Goal: Information Seeking & Learning: Learn about a topic

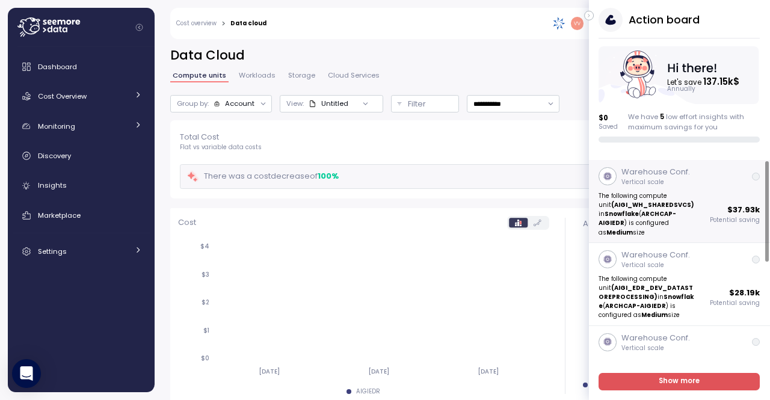
click at [670, 205] on strong "(AIGI_WH_SHAREDSVCS)" at bounding box center [653, 205] width 83 height 8
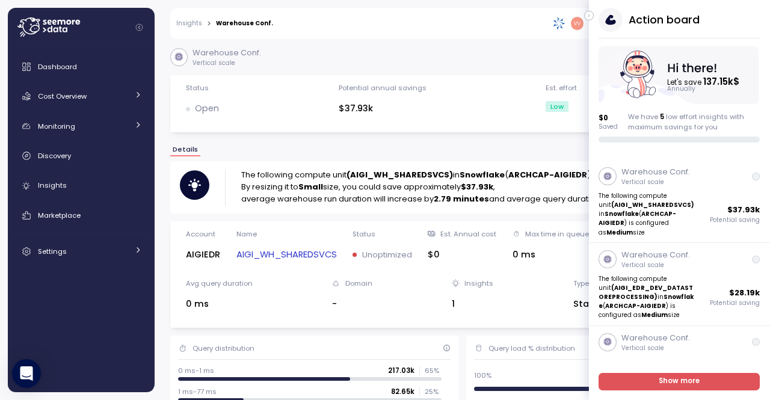
click at [475, 126] on div "Status Open Potential annual savings $37.93k Est. effort Low Assigned to" at bounding box center [462, 103] width 584 height 57
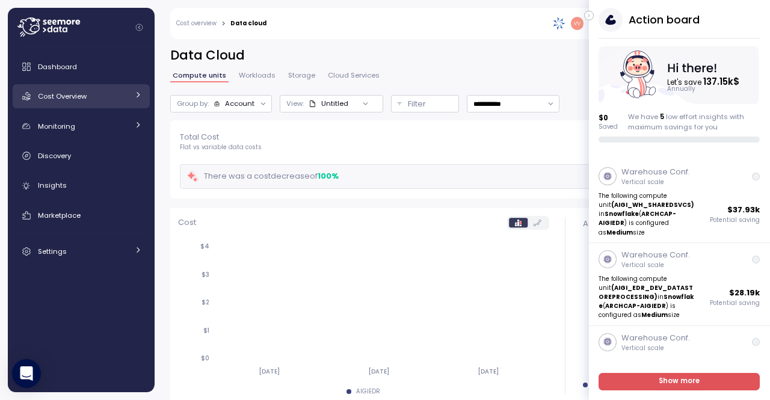
click at [85, 101] on div "Cost Overview" at bounding box center [83, 96] width 90 height 12
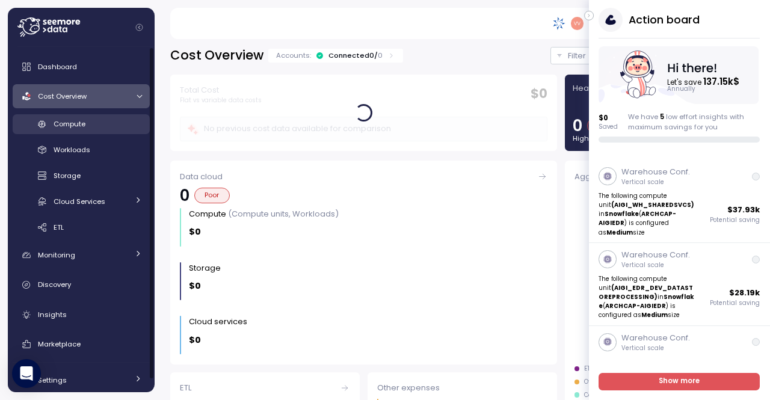
click at [82, 129] on div "Compute" at bounding box center [98, 124] width 88 height 12
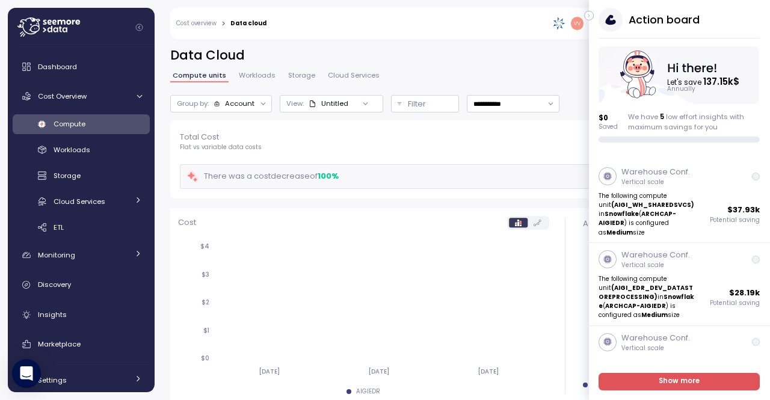
click at [585, 18] on button "button" at bounding box center [589, 16] width 10 height 10
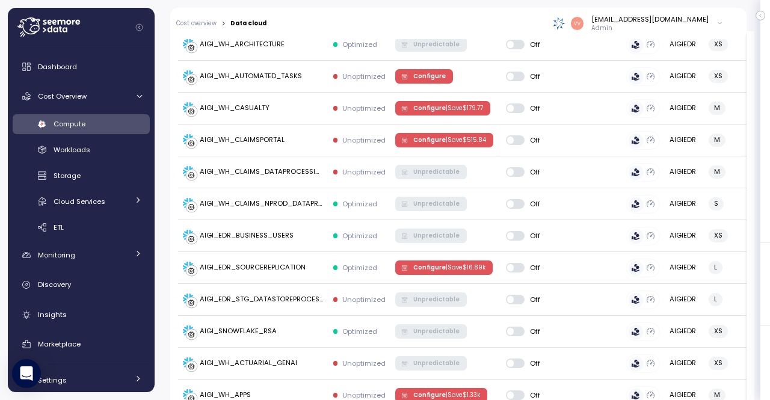
scroll to position [856, 0]
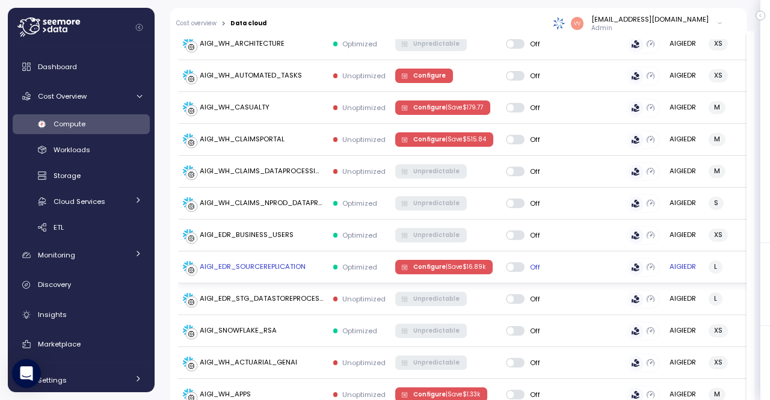
click at [398, 264] on button "Configure | Save $ 16.89k" at bounding box center [443, 267] width 97 height 14
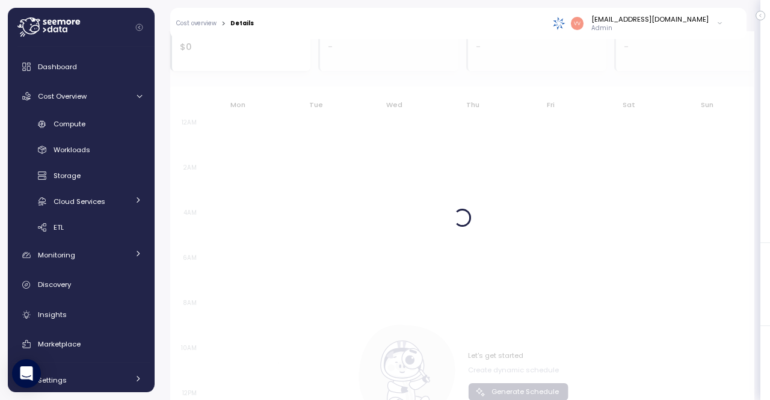
scroll to position [1137, 0]
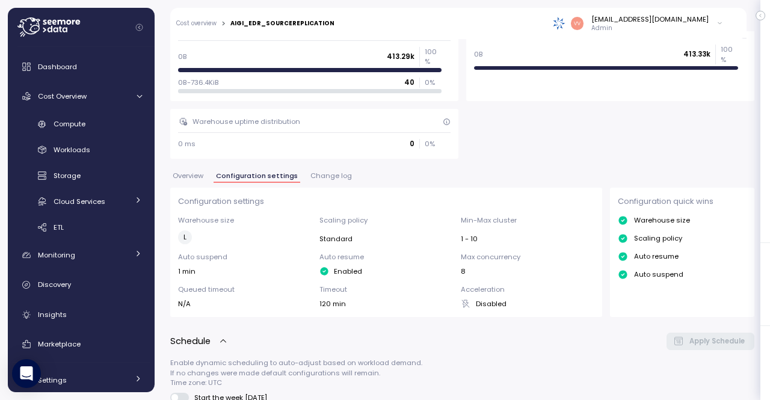
scroll to position [318, 0]
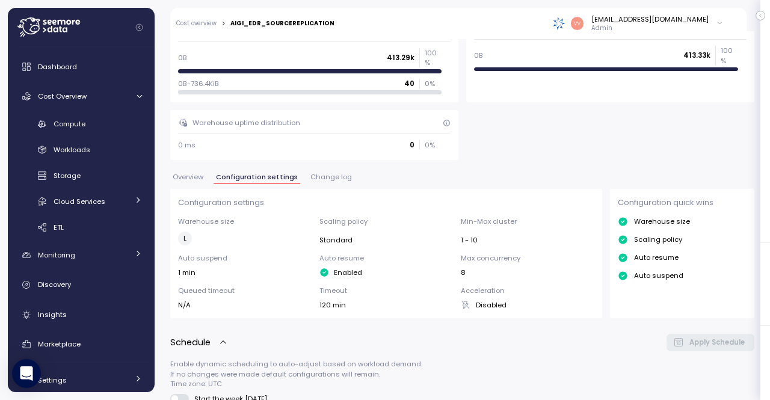
click at [327, 174] on span "Change log" at bounding box center [331, 177] width 42 height 7
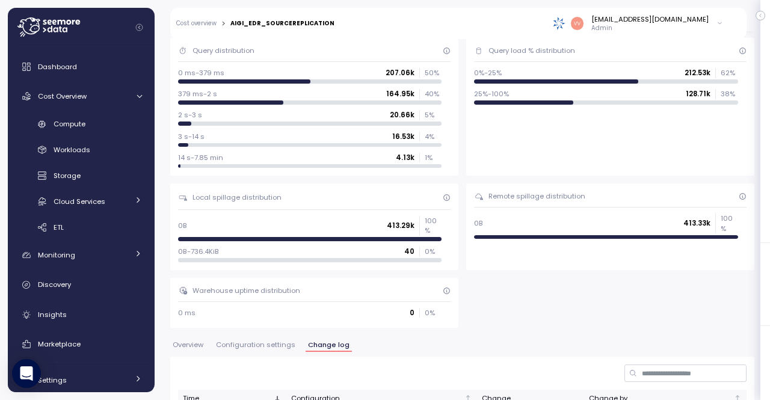
scroll to position [229, 0]
